Goal: Navigation & Orientation: Find specific page/section

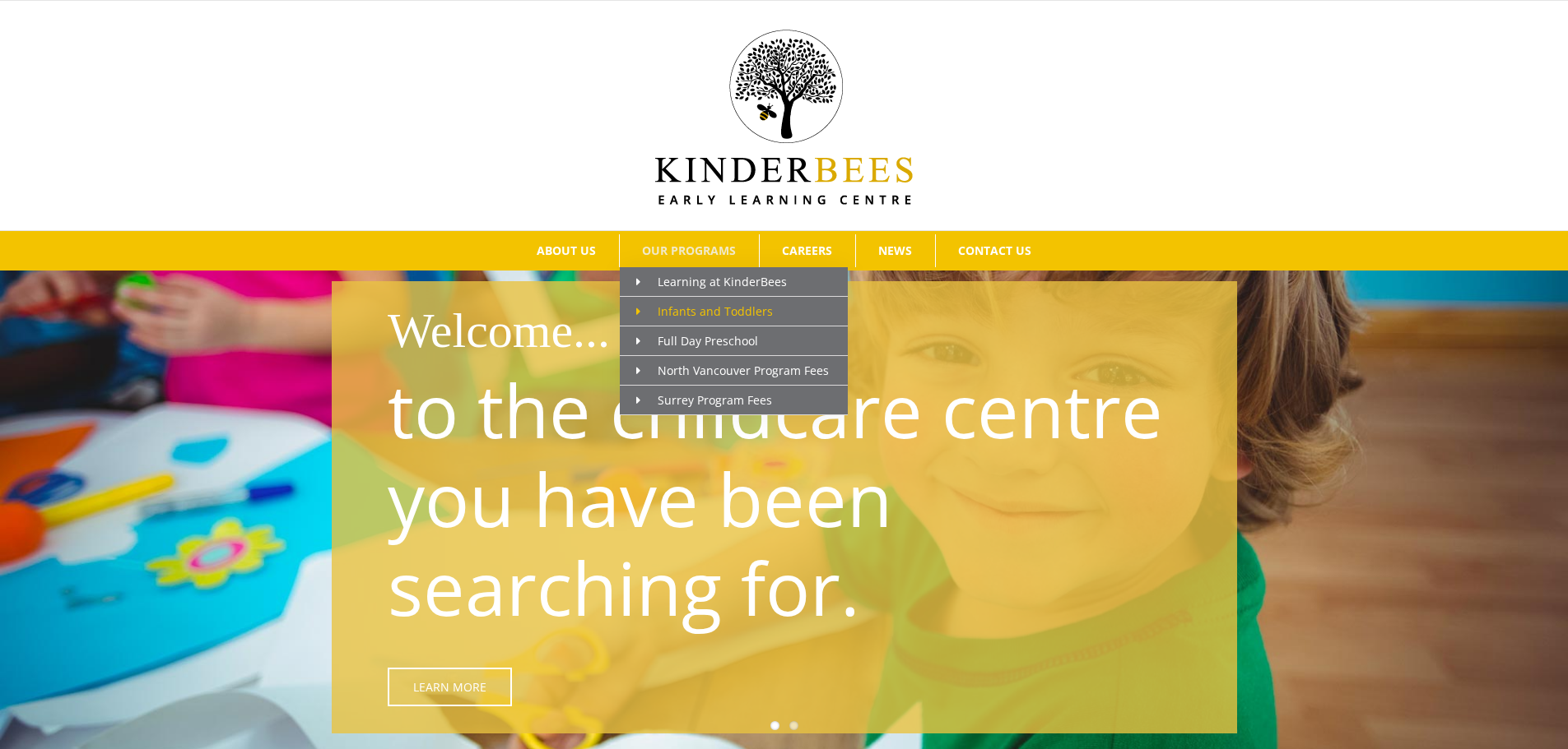
click at [692, 307] on span "Infants and Toddlers" at bounding box center [705, 311] width 137 height 16
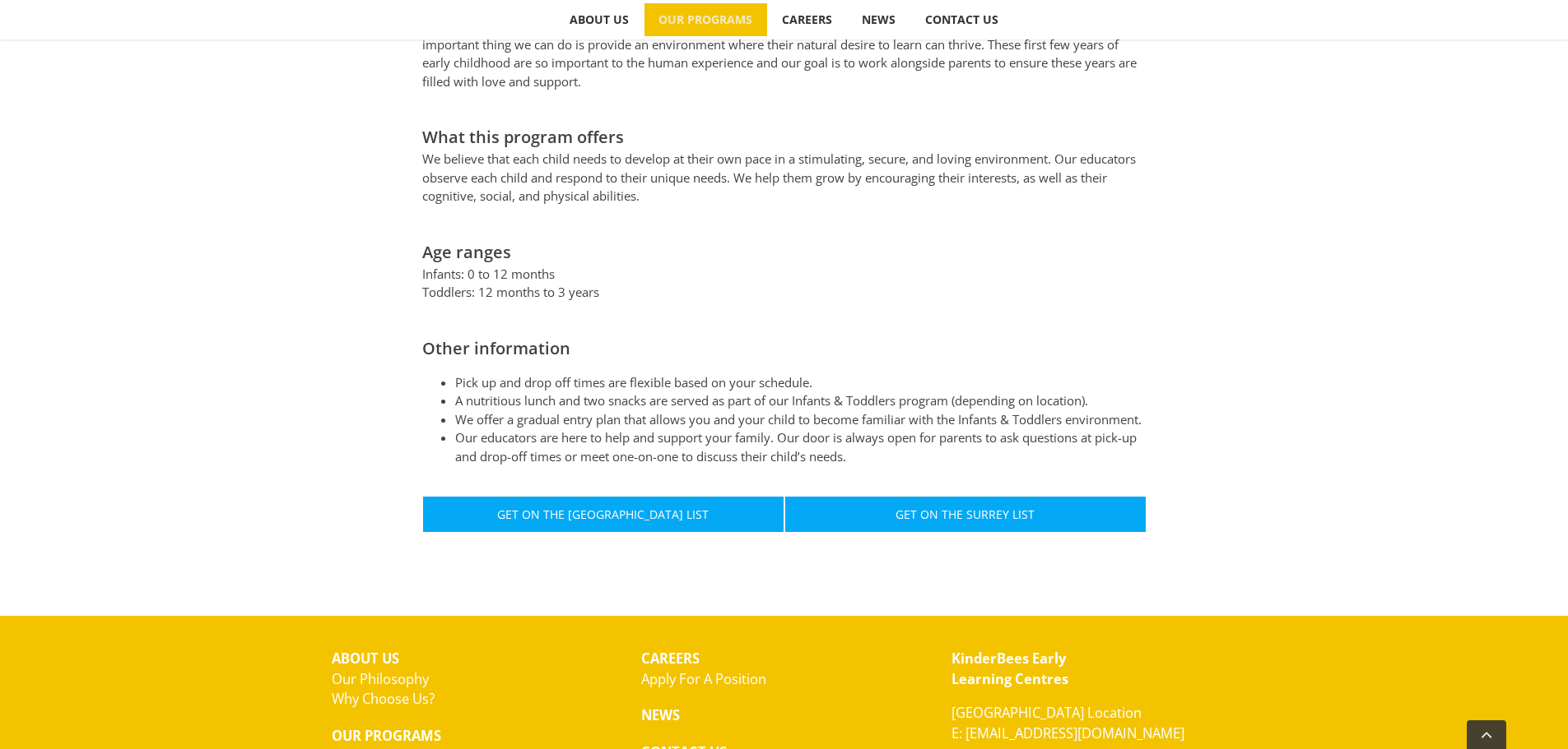
scroll to position [957, 0]
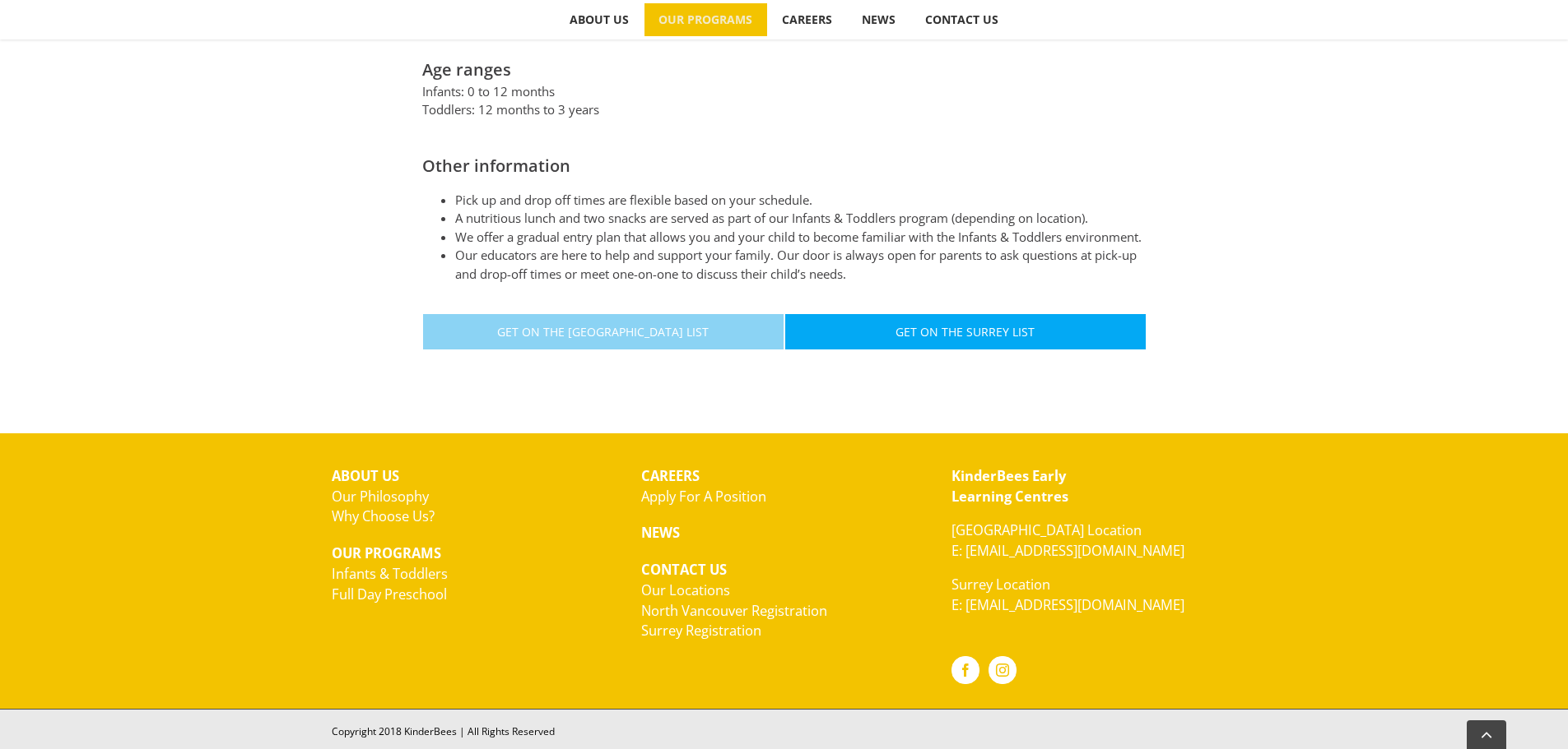
click at [726, 319] on link "Get On The North Vancouver List" at bounding box center [602, 332] width 362 height 37
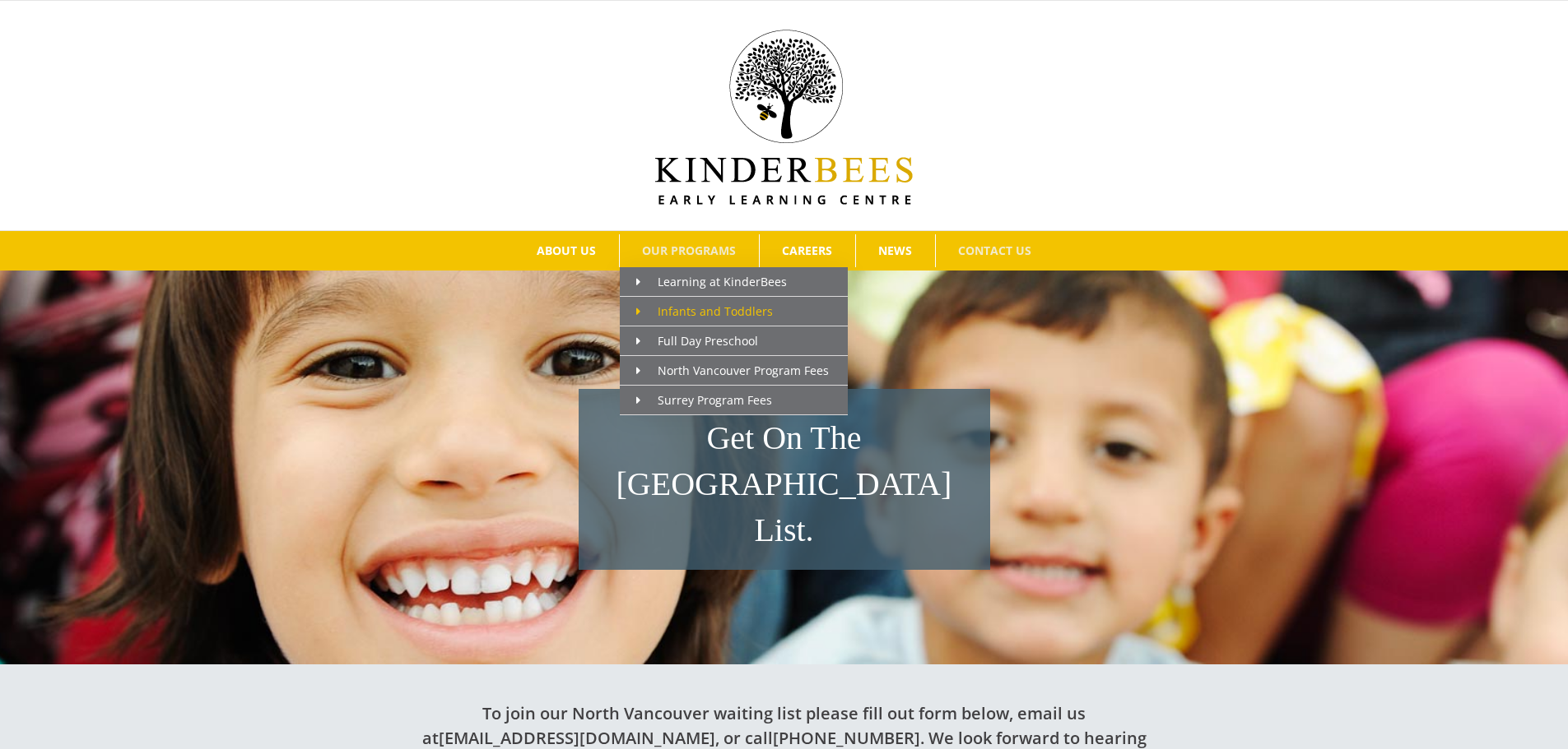
click at [699, 304] on span "Infants and Toddlers" at bounding box center [705, 311] width 137 height 16
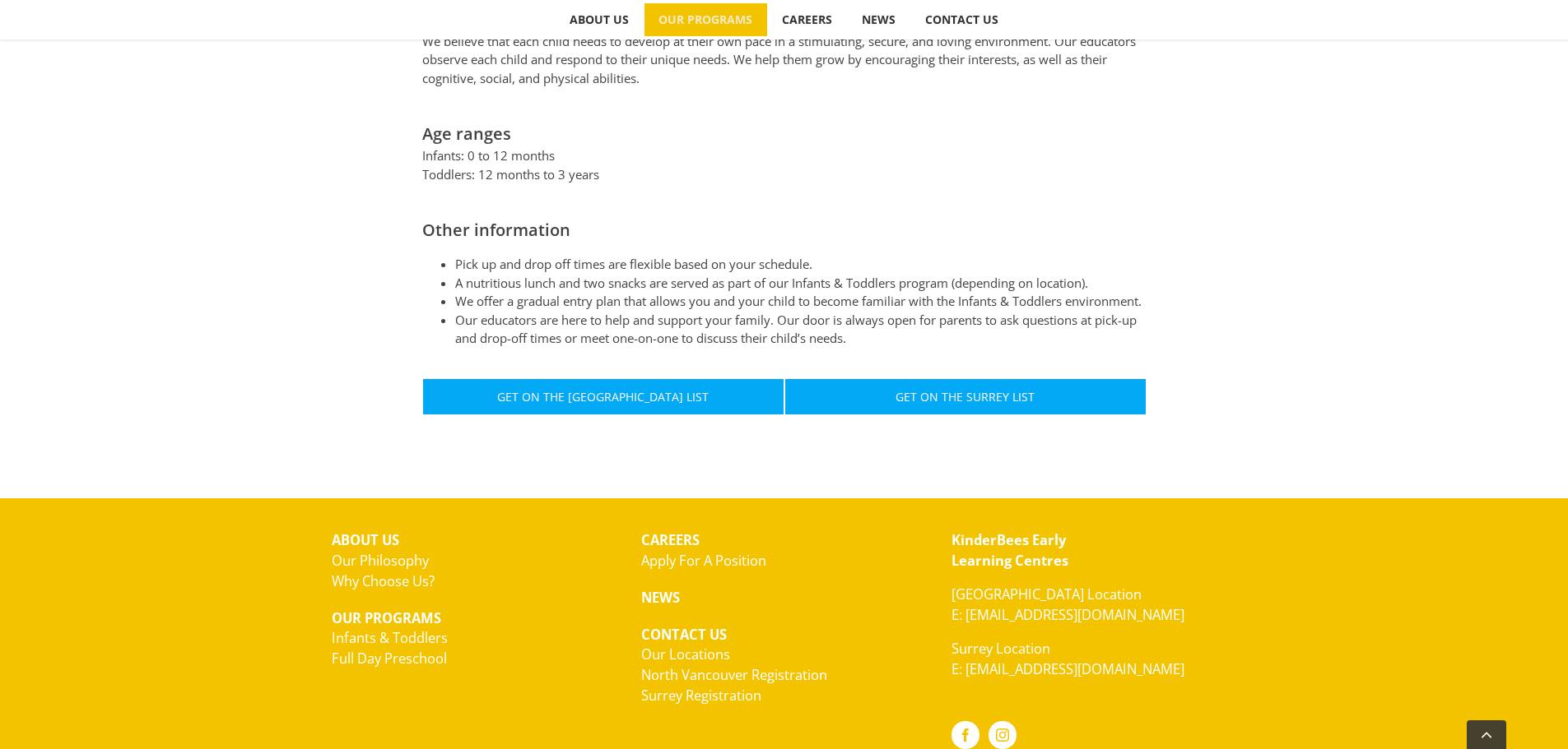
scroll to position [904, 0]
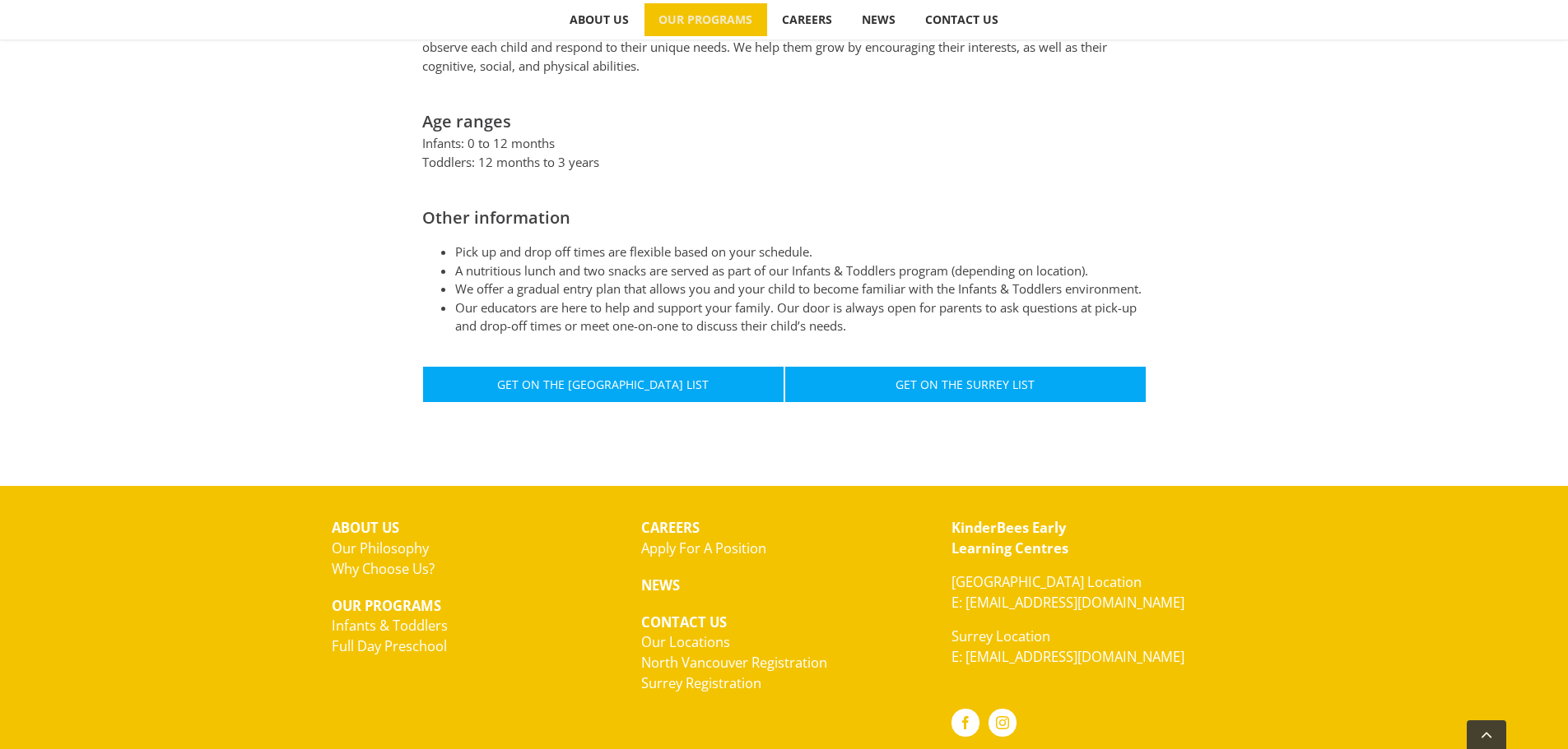
click at [409, 638] on link "Full Day Preschool" at bounding box center [389, 645] width 116 height 18
